Goal: Use online tool/utility: Utilize a website feature to perform a specific function

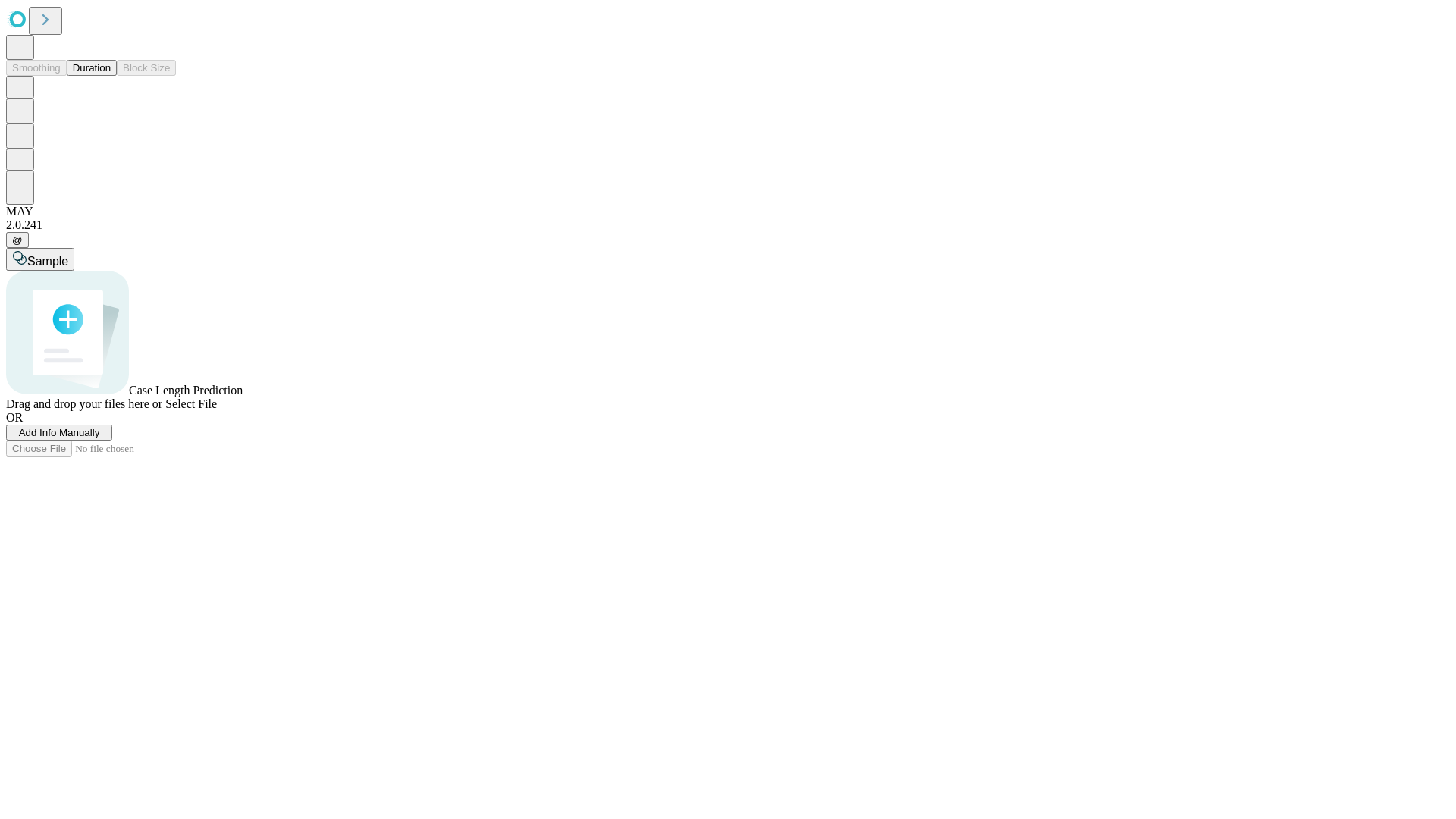
click at [217, 410] on span "Select File" at bounding box center [191, 403] width 52 height 13
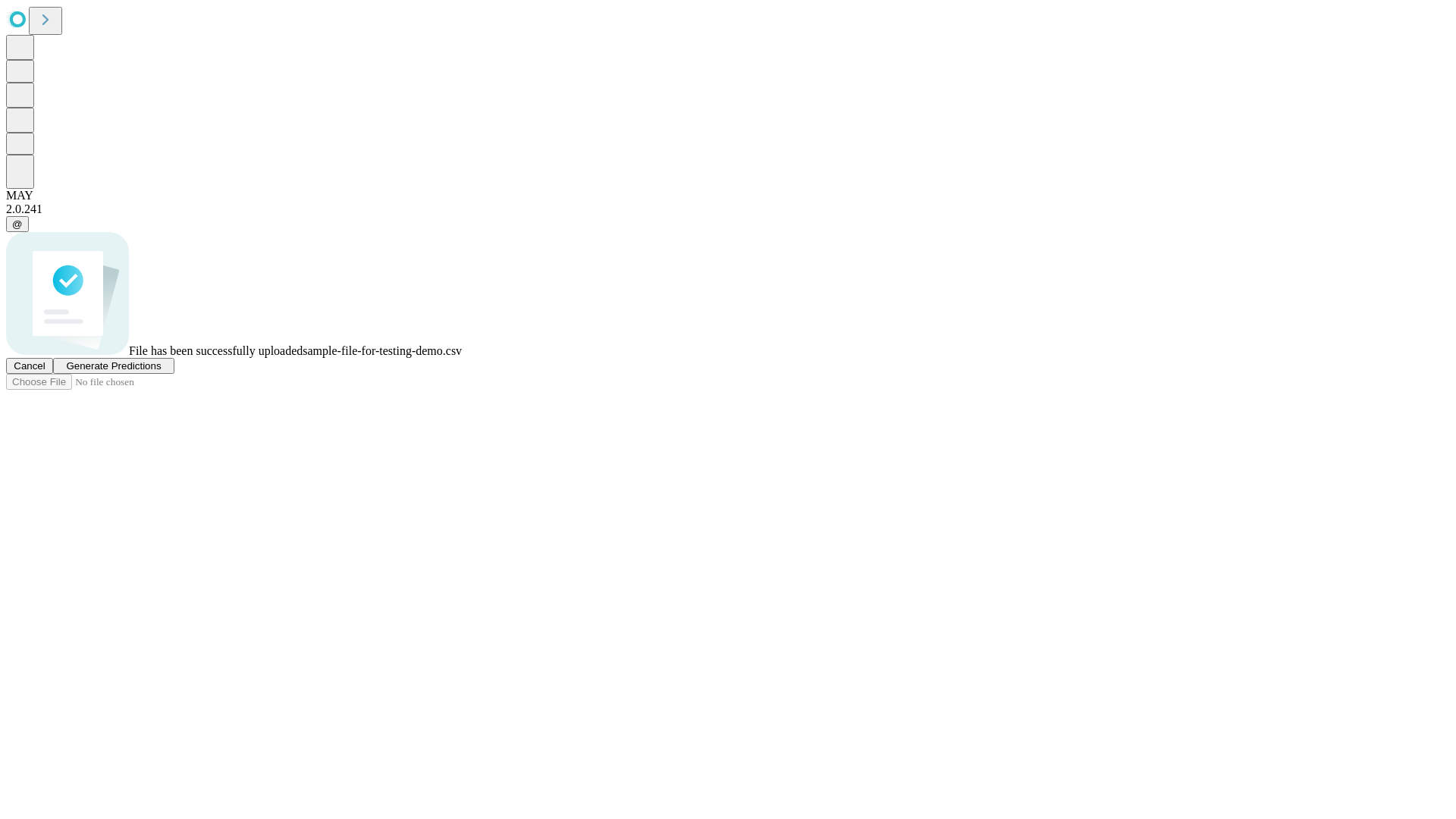
click at [161, 371] on span "Generate Predictions" at bounding box center [113, 365] width 95 height 11
